Goal: Task Accomplishment & Management: Use online tool/utility

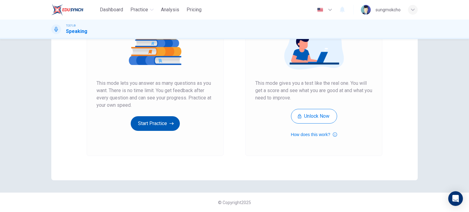
scroll to position [53, 0]
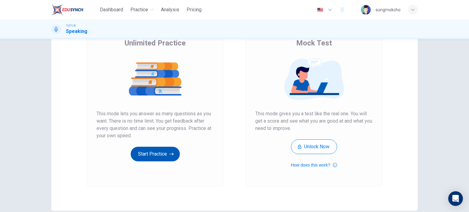
click at [165, 153] on button "Start Practice" at bounding box center [155, 154] width 49 height 15
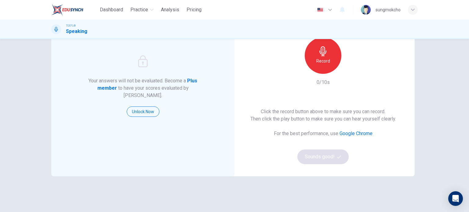
scroll to position [61, 0]
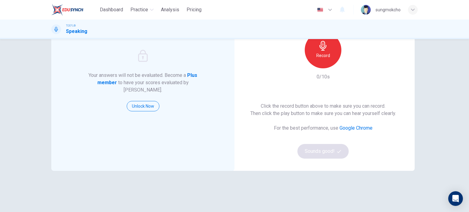
click at [332, 154] on div "Click the record button above to make sure you can record. Then click the play …" at bounding box center [324, 131] width 146 height 56
click at [352, 149] on div "Click the record button above to make sure you can record. Then click the play …" at bounding box center [324, 131] width 146 height 56
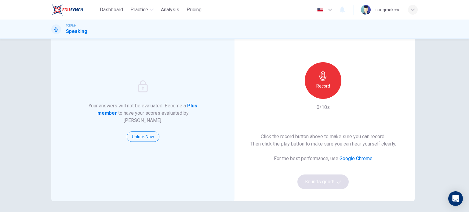
click at [319, 99] on div "Record" at bounding box center [323, 80] width 66 height 37
click at [324, 85] on h6 "Record" at bounding box center [324, 86] width 14 height 7
click at [324, 85] on h6 "Stop" at bounding box center [323, 86] width 9 height 7
click at [330, 181] on button "Sounds good!" at bounding box center [323, 182] width 51 height 15
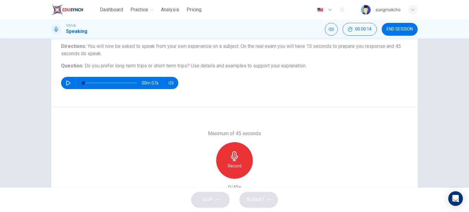
scroll to position [61, 0]
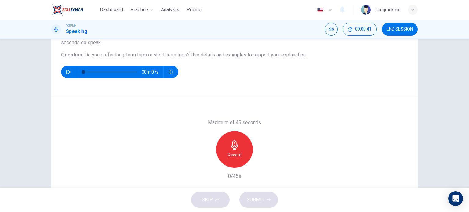
click at [224, 155] on div "Record" at bounding box center [234, 149] width 37 height 37
click at [237, 144] on icon "button" at bounding box center [235, 146] width 10 height 10
click at [266, 202] on button "SUBMIT" at bounding box center [259, 200] width 39 height 16
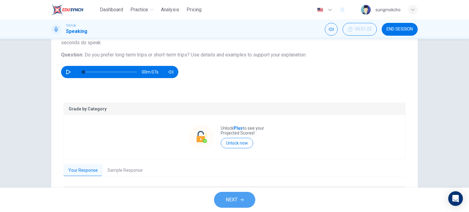
click at [237, 200] on span "NEXT" at bounding box center [232, 200] width 12 height 9
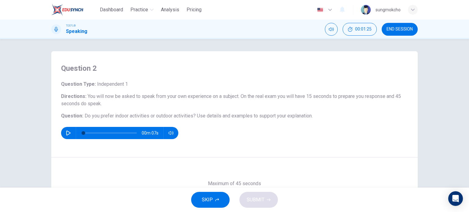
drag, startPoint x: 400, startPoint y: 22, endPoint x: 403, endPoint y: 26, distance: 5.3
click at [400, 22] on div "TOEFL® Speaking 00:01:25 END SESSION" at bounding box center [234, 30] width 469 height 20
drag, startPoint x: 404, startPoint y: 27, endPoint x: 267, endPoint y: 26, distance: 136.9
click at [403, 27] on span "END SESSION" at bounding box center [400, 29] width 26 height 5
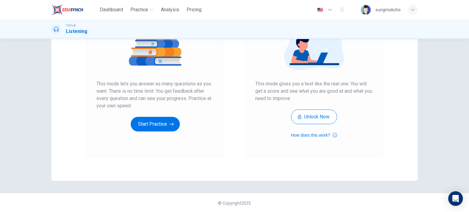
scroll to position [83, 0]
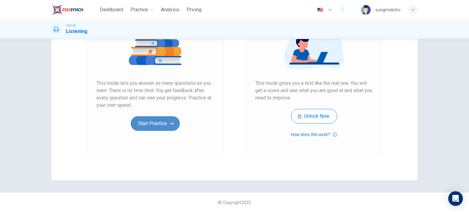
click at [158, 121] on button "Start Practice" at bounding box center [155, 123] width 49 height 15
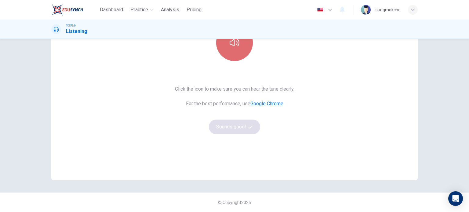
click at [230, 47] on icon "button" at bounding box center [235, 43] width 10 height 10
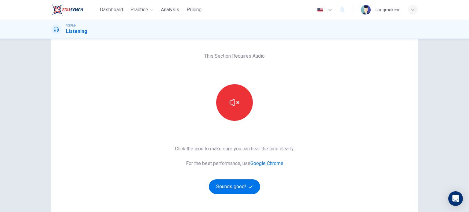
scroll to position [22, 0]
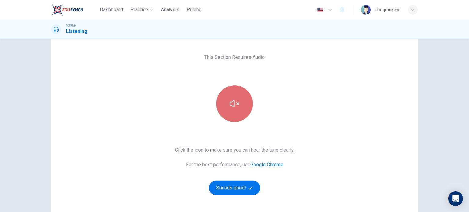
click at [236, 105] on icon "button" at bounding box center [235, 103] width 10 height 7
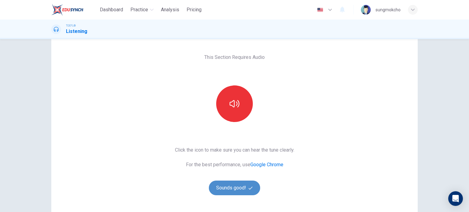
click at [247, 191] on button "Sounds good!" at bounding box center [234, 188] width 51 height 15
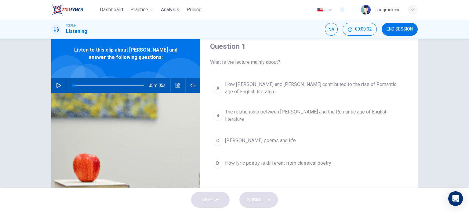
click at [56, 84] on icon "button" at bounding box center [58, 85] width 5 height 5
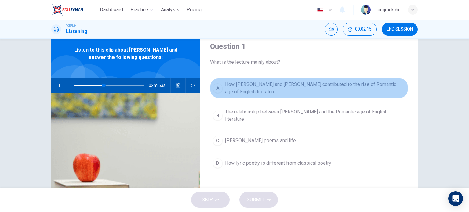
click at [222, 89] on button "A How [PERSON_NAME] and [PERSON_NAME] contributed to the rise of Romantic age o…" at bounding box center [309, 88] width 198 height 20
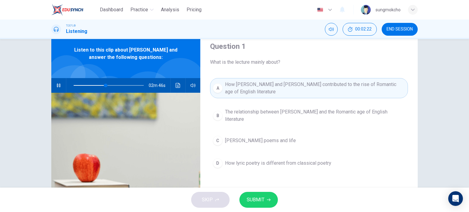
click at [263, 197] on span "SUBMIT" at bounding box center [256, 200] width 18 height 9
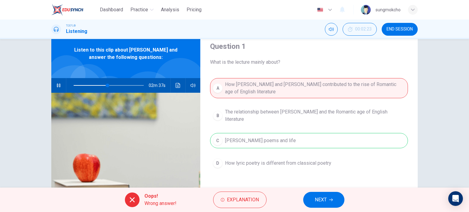
click at [314, 198] on button "NEXT" at bounding box center [323, 200] width 41 height 16
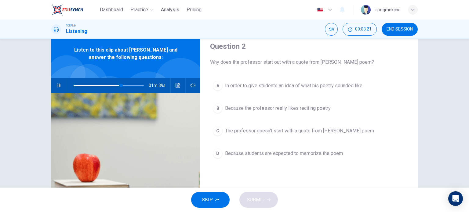
click at [259, 90] on button "A In order to give students an idea of what his poetry sounded like" at bounding box center [309, 85] width 198 height 15
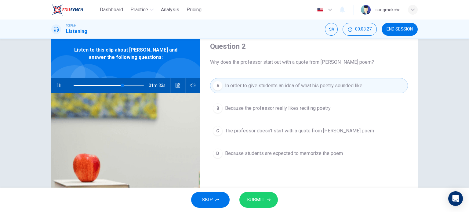
click at [259, 202] on span "SUBMIT" at bounding box center [256, 200] width 18 height 9
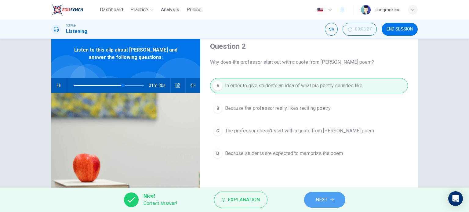
click at [317, 201] on span "NEXT" at bounding box center [322, 200] width 12 height 9
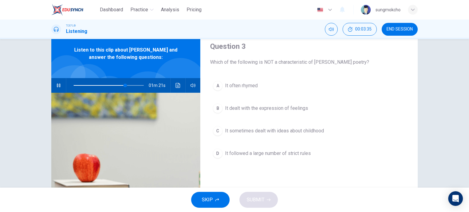
click at [242, 87] on span "It often rhymed" at bounding box center [241, 85] width 33 height 7
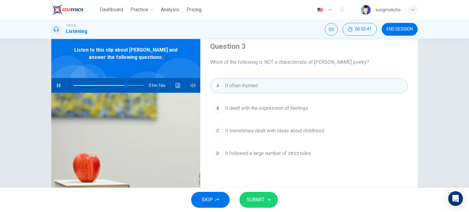
click at [261, 200] on span "SUBMIT" at bounding box center [256, 200] width 18 height 9
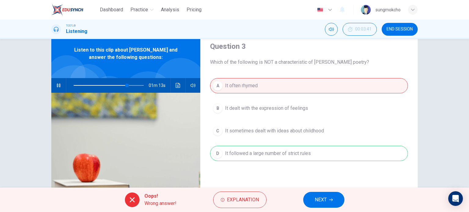
click at [326, 202] on span "NEXT" at bounding box center [321, 200] width 12 height 9
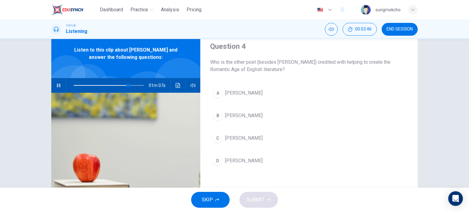
click at [56, 83] on icon "button" at bounding box center [58, 85] width 5 height 5
type input "78"
click at [404, 34] on button "END SESSION" at bounding box center [400, 29] width 36 height 13
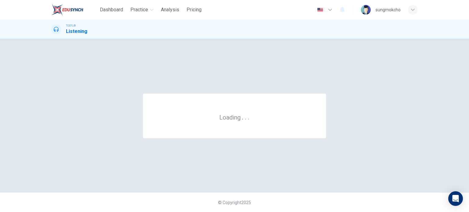
scroll to position [0, 0]
